Goal: Check status: Check status

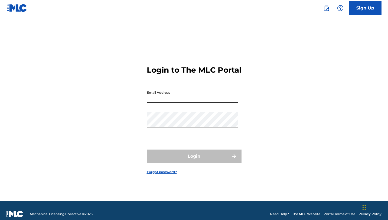
click at [216, 103] on input "Email Address" at bounding box center [193, 95] width 92 height 15
type input "[EMAIL_ADDRESS][DOMAIN_NAME]"
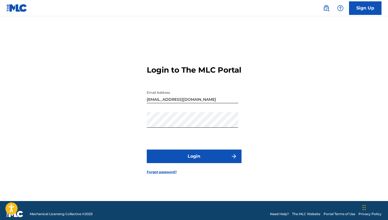
click at [209, 157] on button "Login" at bounding box center [194, 156] width 95 height 14
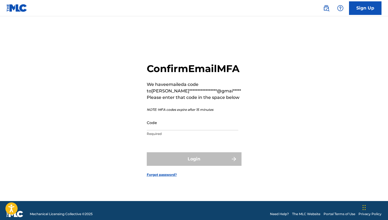
click at [199, 136] on p "Required" at bounding box center [193, 133] width 92 height 5
click at [199, 130] on input "Code" at bounding box center [193, 122] width 92 height 15
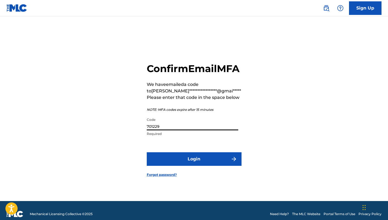
type input "701229"
click at [191, 166] on button "Login" at bounding box center [194, 159] width 95 height 14
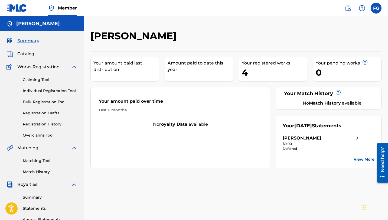
click at [241, 63] on div "Your registered works 4" at bounding box center [273, 69] width 69 height 25
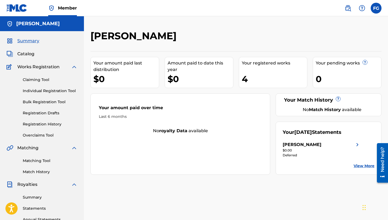
click at [247, 66] on div "Your registered works" at bounding box center [275, 63] width 66 height 6
click at [247, 78] on div "4" at bounding box center [275, 79] width 66 height 12
click at [304, 151] on div "$0.00" at bounding box center [322, 150] width 78 height 5
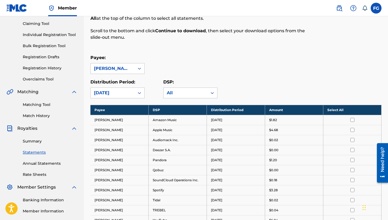
scroll to position [57, 0]
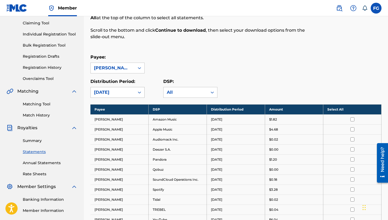
click at [144, 91] on div at bounding box center [140, 92] width 10 height 10
click at [141, 92] on icon at bounding box center [139, 92] width 5 height 5
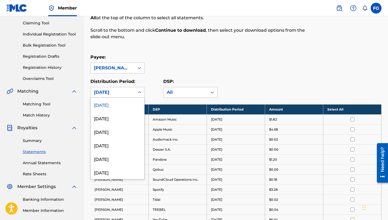
click at [141, 92] on icon at bounding box center [139, 92] width 5 height 5
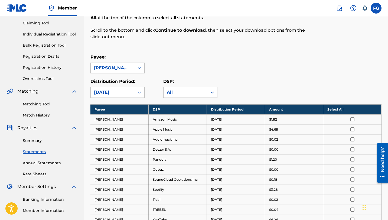
click at [141, 92] on icon at bounding box center [139, 92] width 5 height 5
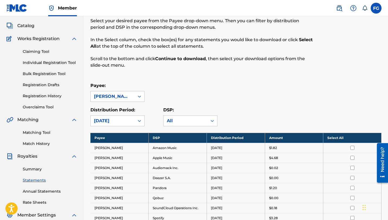
scroll to position [0, 0]
